Goal: Navigation & Orientation: Find specific page/section

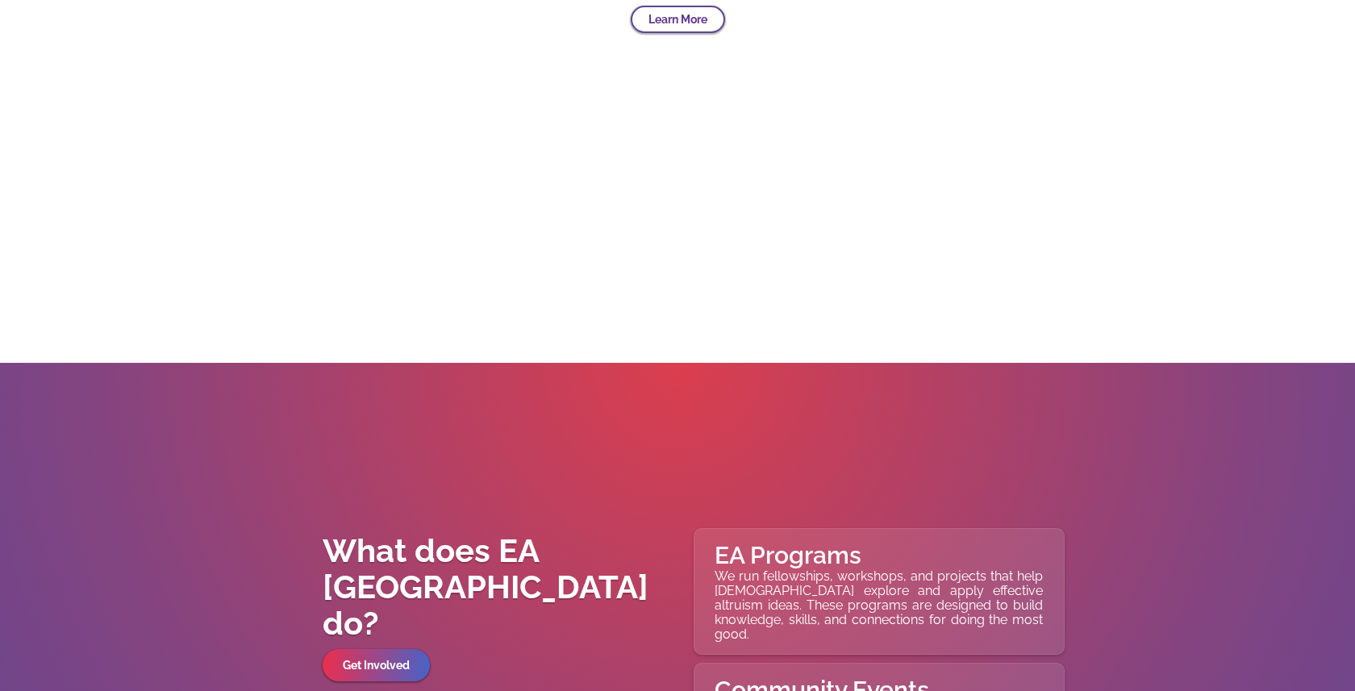
scroll to position [5832, 0]
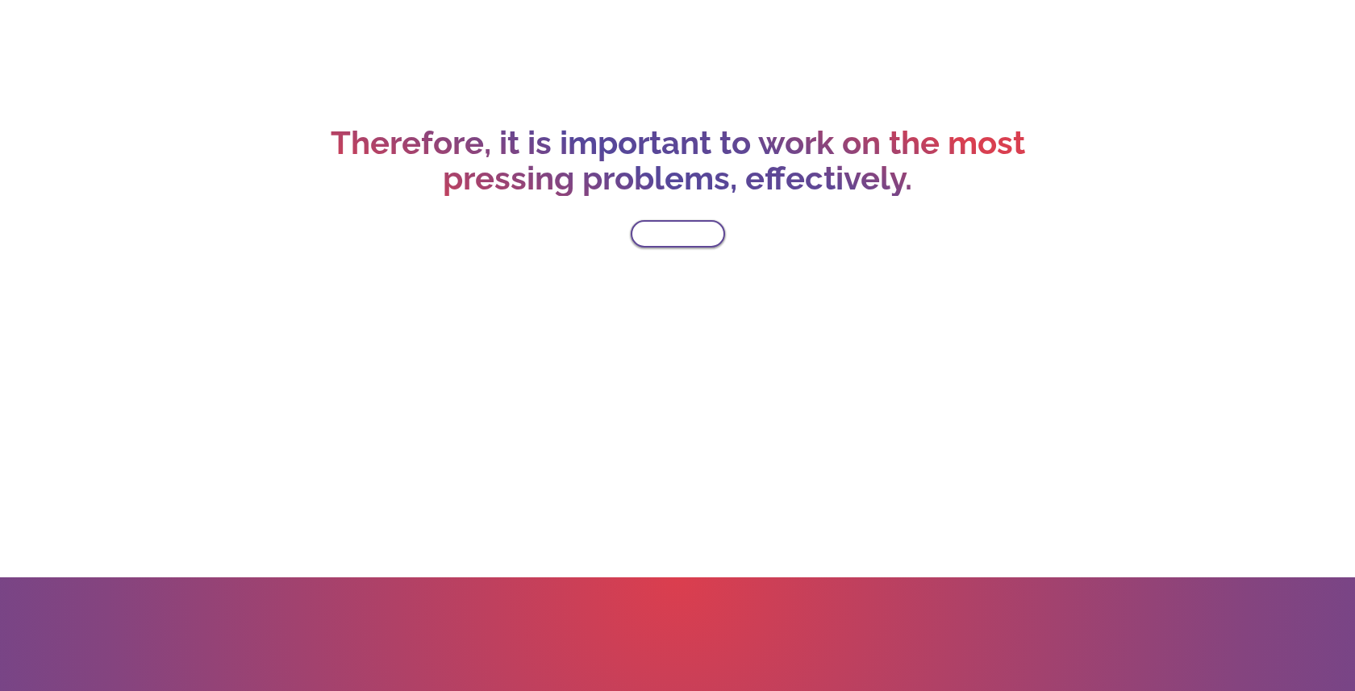
click at [660, 239] on link "Learn More" at bounding box center [678, 233] width 94 height 27
click at [667, 235] on link "Learn More" at bounding box center [678, 233] width 94 height 27
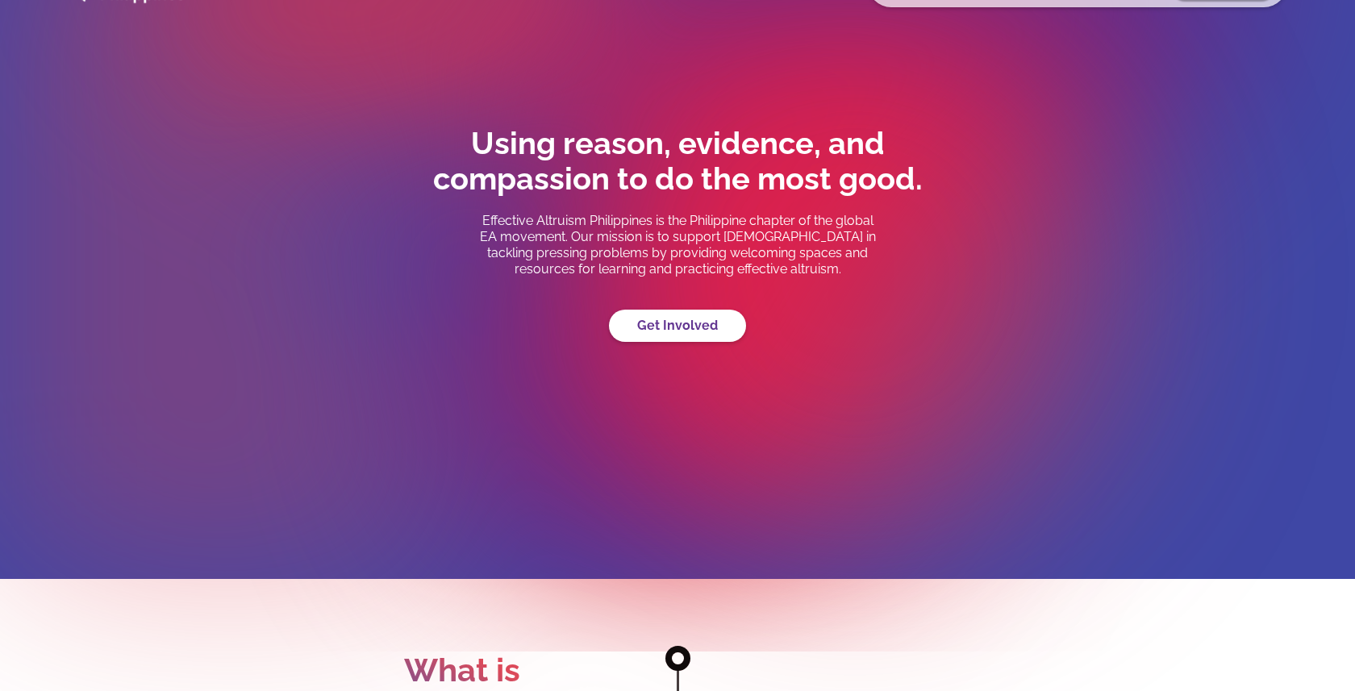
scroll to position [0, 0]
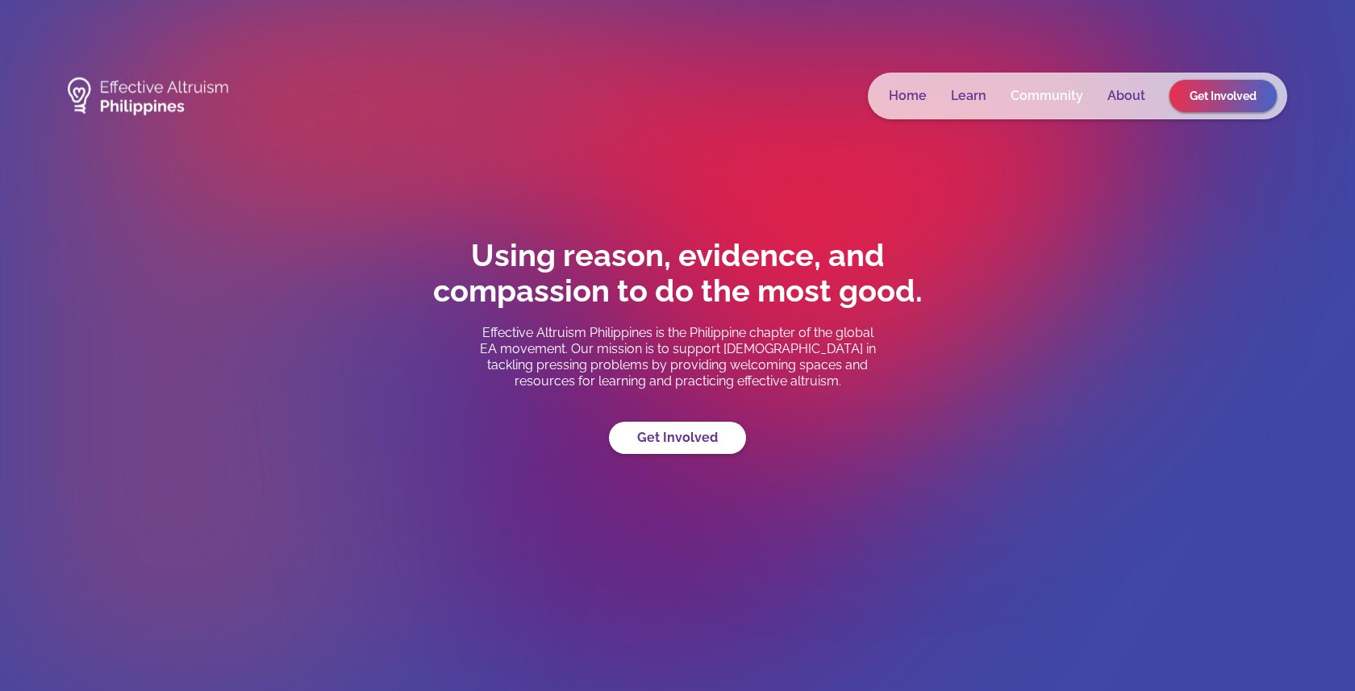
click at [1060, 94] on link "Community" at bounding box center [1046, 96] width 73 height 16
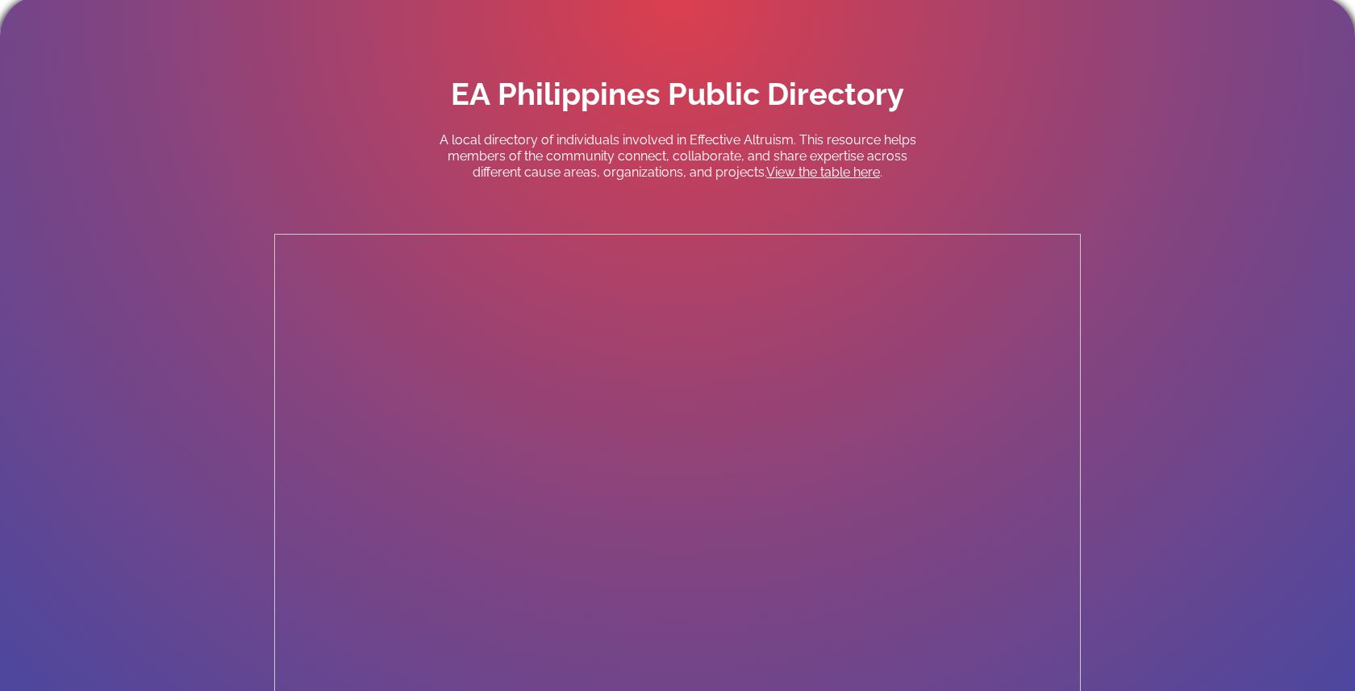
scroll to position [3227, 0]
